Goal: Find contact information: Find contact information

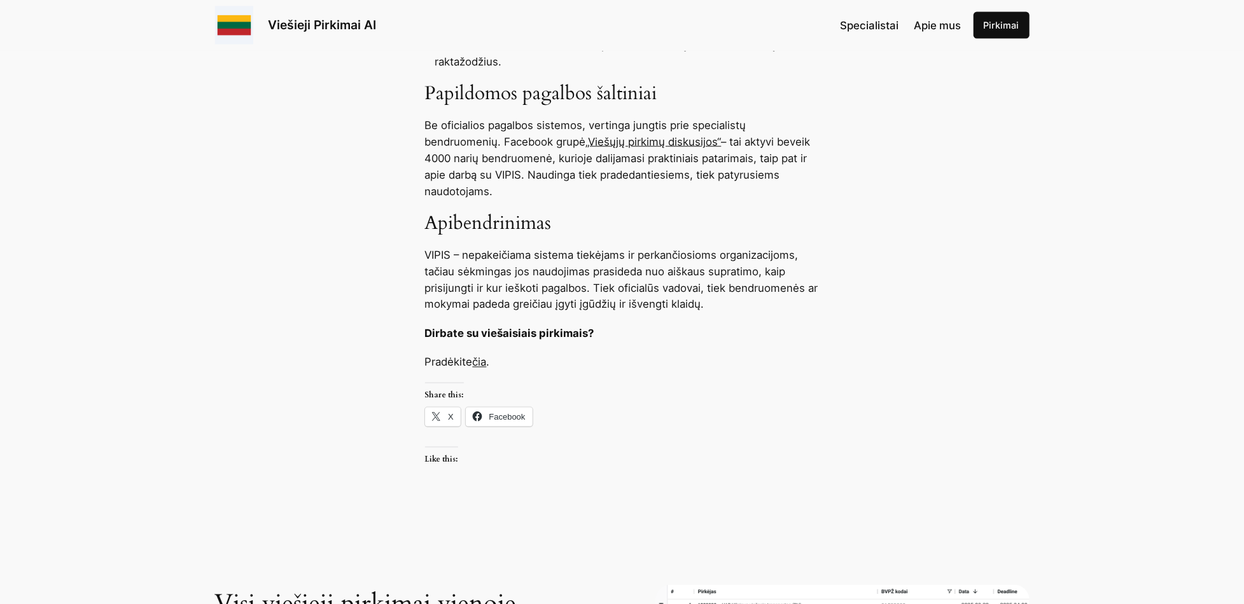
scroll to position [1336, 0]
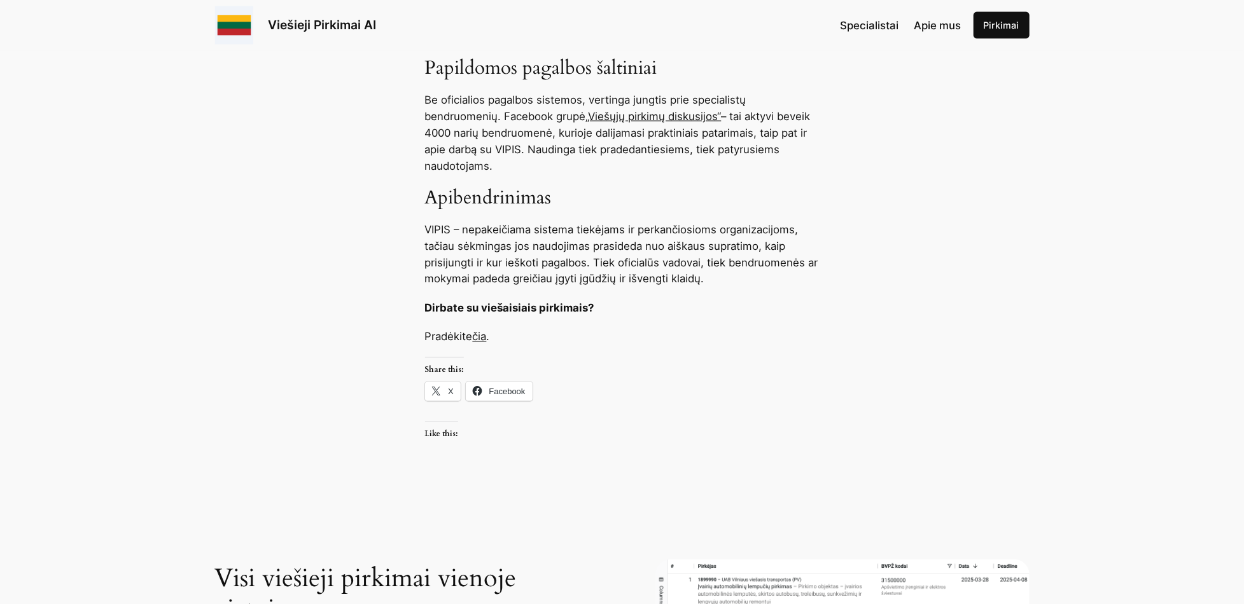
click at [483, 337] on link "čia" at bounding box center [480, 337] width 14 height 13
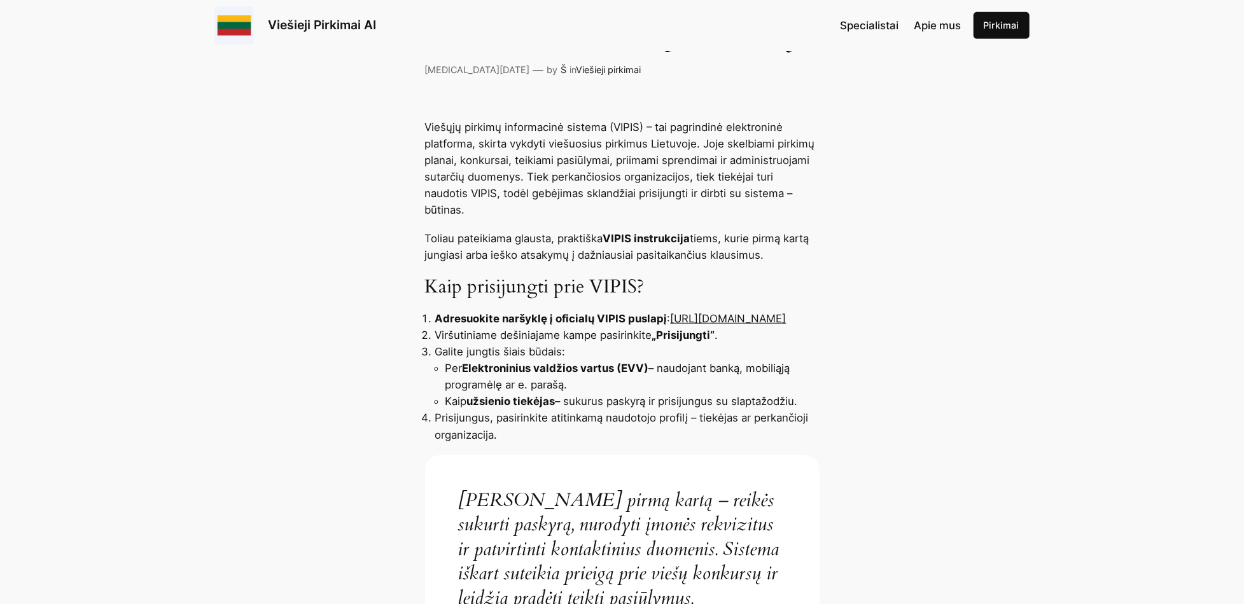
scroll to position [445, 0]
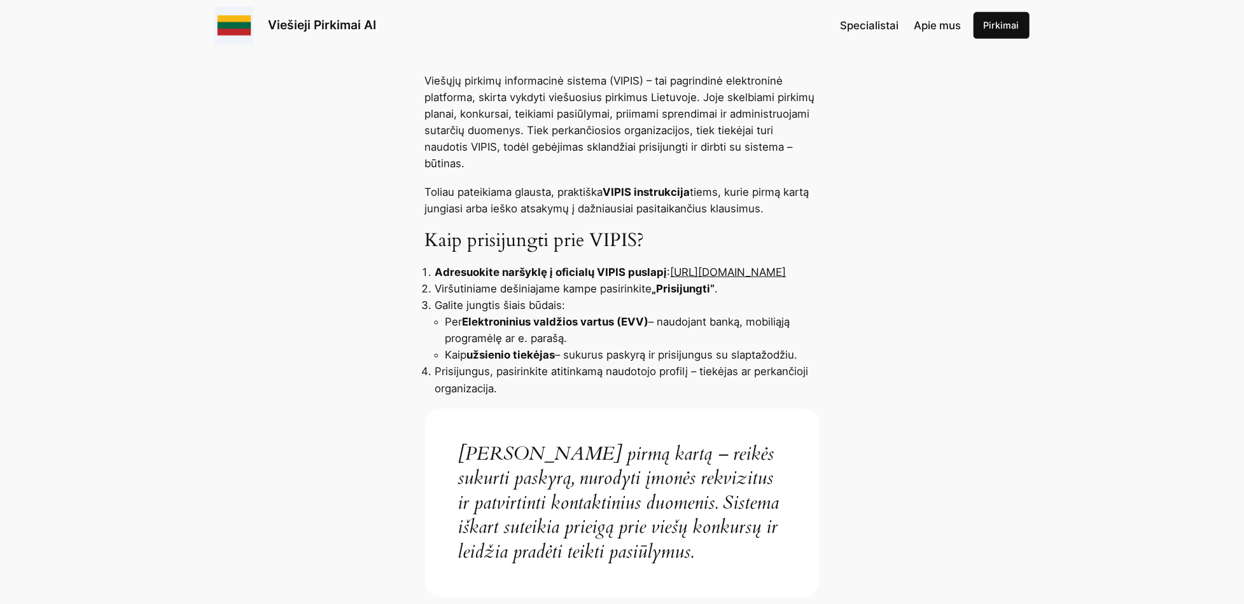
drag, startPoint x: 436, startPoint y: 272, endPoint x: 601, endPoint y: 270, distance: 164.8
click at [671, 270] on link "[URL][DOMAIN_NAME]" at bounding box center [729, 272] width 116 height 13
copy link "[URL][DOMAIN_NAME]"
click at [784, 235] on h3 "Kaip prisijungti prie VIPIS?" at bounding box center [622, 241] width 394 height 23
